Goal: Check status

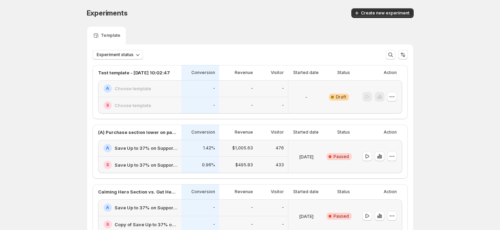
scroll to position [183, 0]
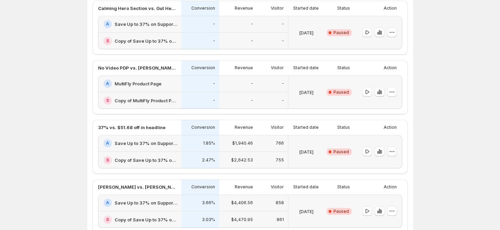
click at [139, 143] on h2 "Save Up to 37% on Support Pro" at bounding box center [146, 143] width 63 height 7
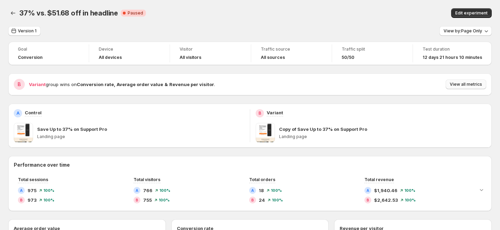
click at [466, 86] on span "View all metrics" at bounding box center [466, 85] width 32 height 6
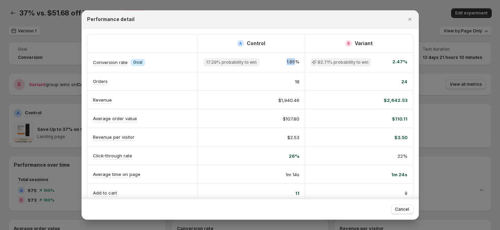
drag, startPoint x: 282, startPoint y: 63, endPoint x: 297, endPoint y: 63, distance: 14.8
click at [296, 63] on div "17.29% probability to win 1.85%" at bounding box center [251, 62] width 96 height 8
drag, startPoint x: 290, startPoint y: 82, endPoint x: 299, endPoint y: 82, distance: 9.3
click at [299, 82] on div "18" at bounding box center [252, 82] width 108 height 18
drag, startPoint x: 246, startPoint y: 43, endPoint x: 271, endPoint y: 43, distance: 24.4
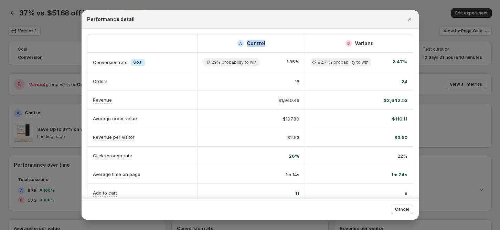
click at [270, 42] on div "A Control" at bounding box center [251, 43] width 96 height 7
drag, startPoint x: 397, startPoint y: 82, endPoint x: 405, endPoint y: 81, distance: 8.0
click at [405, 81] on div "24" at bounding box center [359, 82] width 108 height 18
drag, startPoint x: 379, startPoint y: 45, endPoint x: 318, endPoint y: 47, distance: 61.0
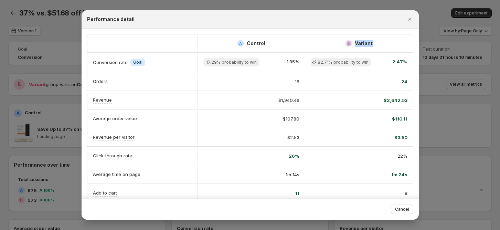
click at [324, 44] on div "B Variant" at bounding box center [359, 43] width 97 height 7
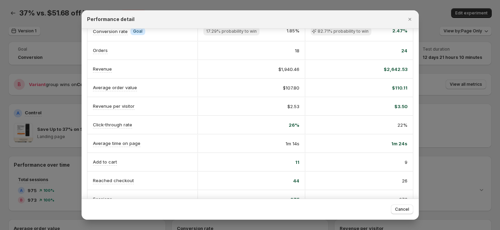
scroll to position [0, 0]
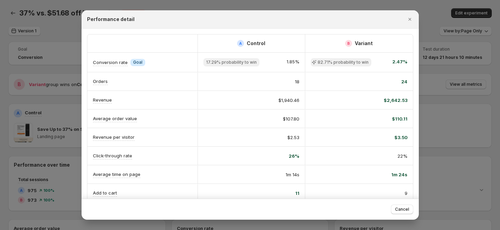
click at [260, 133] on div "$2.53" at bounding box center [252, 137] width 108 height 18
click at [345, 112] on div "$110.11" at bounding box center [359, 119] width 108 height 18
click at [338, 198] on div "9" at bounding box center [359, 193] width 108 height 18
click at [409, 18] on icon "Close" at bounding box center [409, 19] width 7 height 7
